Goal: Information Seeking & Learning: Learn about a topic

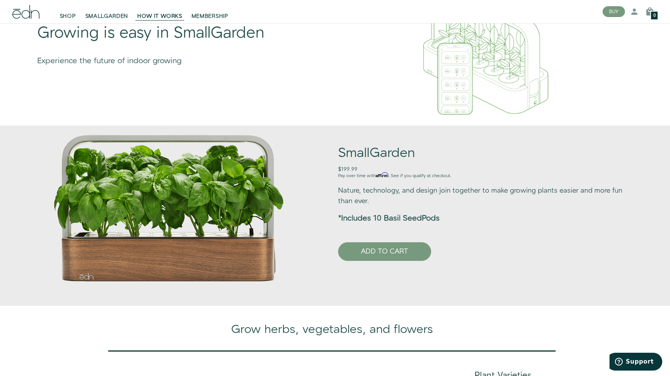
scroll to position [414, 0]
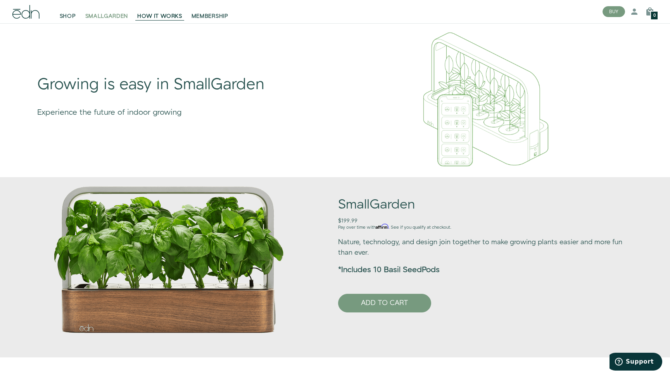
click at [110, 16] on span "SMALLGARDEN" at bounding box center [106, 16] width 43 height 8
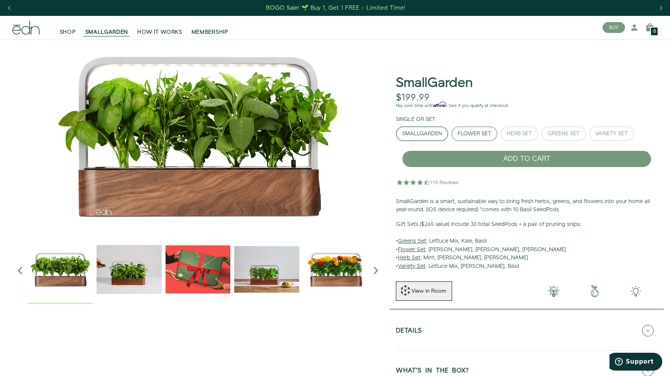
click at [475, 135] on div "Flower Set" at bounding box center [474, 133] width 34 height 5
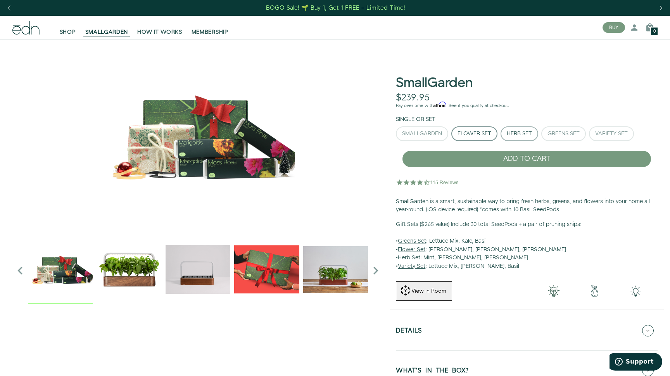
click at [527, 134] on div "Herb Set" at bounding box center [519, 133] width 25 height 5
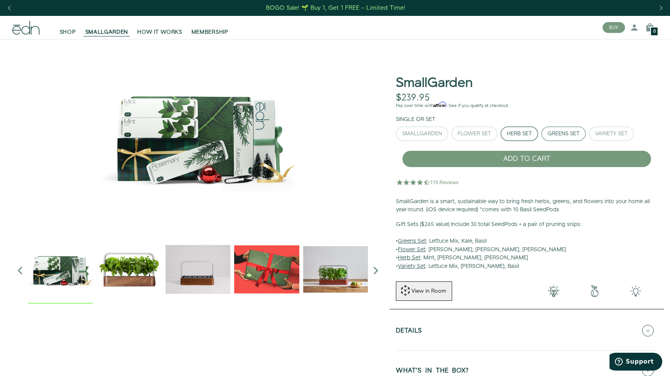
click at [569, 134] on div "Greens Set" at bounding box center [563, 133] width 32 height 5
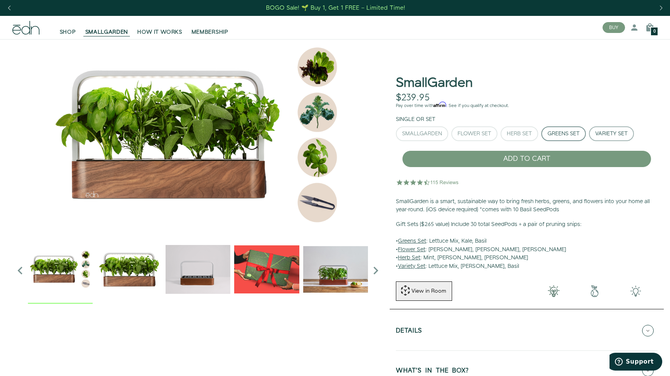
click at [604, 135] on div "Variety Set" at bounding box center [611, 133] width 33 height 5
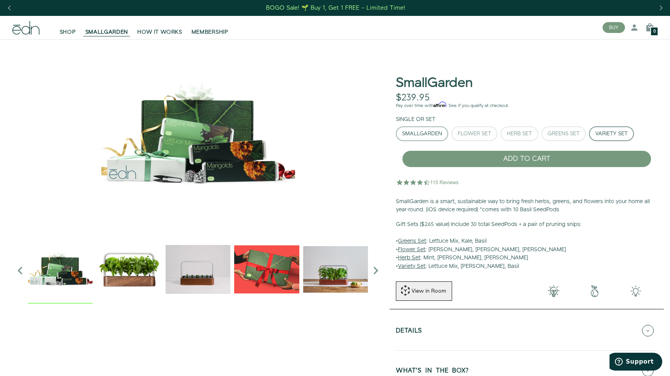
click at [438, 137] on button "SmallGarden" at bounding box center [422, 133] width 52 height 15
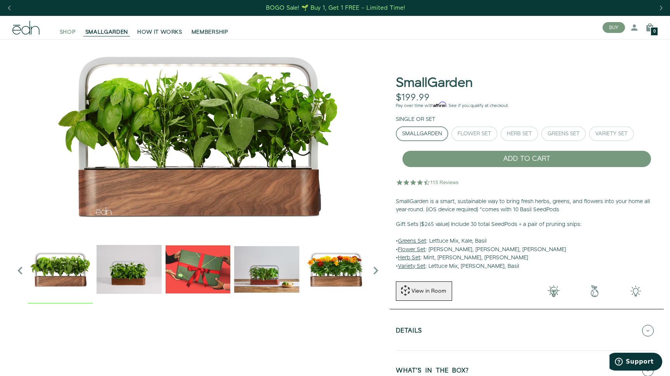
click at [67, 30] on span "SHOP" at bounding box center [68, 32] width 16 height 8
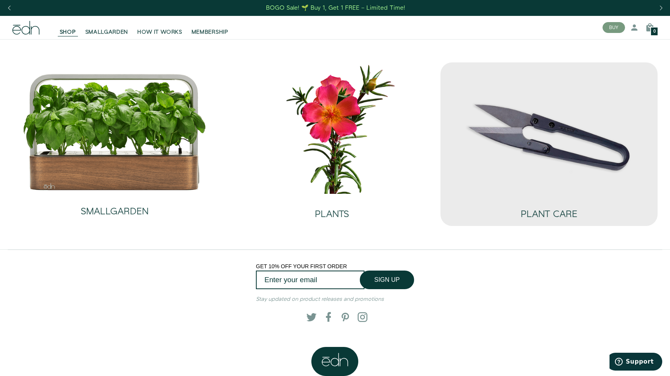
scroll to position [-1, 0]
click at [586, 163] on img at bounding box center [549, 127] width 205 height 131
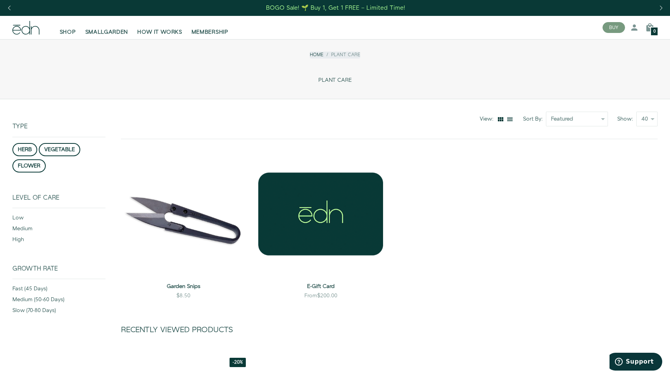
click at [278, 8] on div "BOGO Sale! 🌱 Buy 1, Get 1 FREE – Limited Time!" at bounding box center [335, 8] width 139 height 8
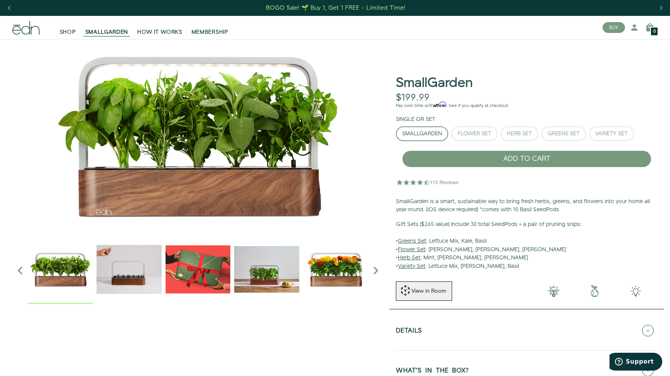
click at [31, 29] on icon at bounding box center [25, 28] width 27 height 14
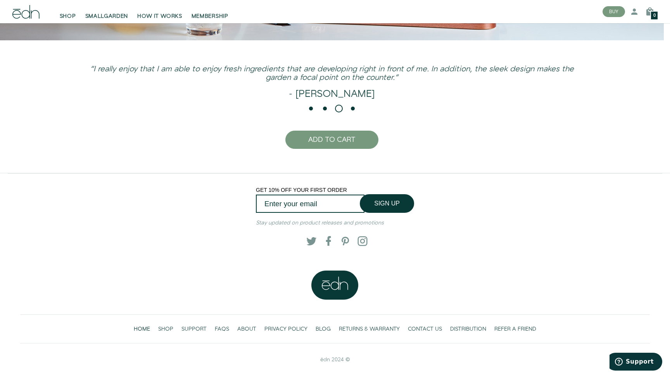
scroll to position [1954, 0]
click at [621, 355] on button "Support" at bounding box center [634, 362] width 56 height 18
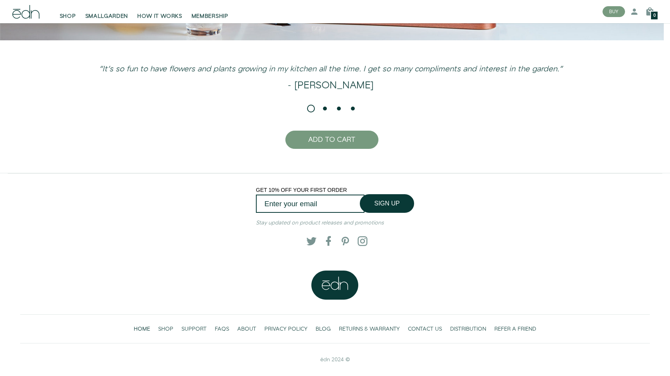
scroll to position [0, 0]
